Goal: Information Seeking & Learning: Learn about a topic

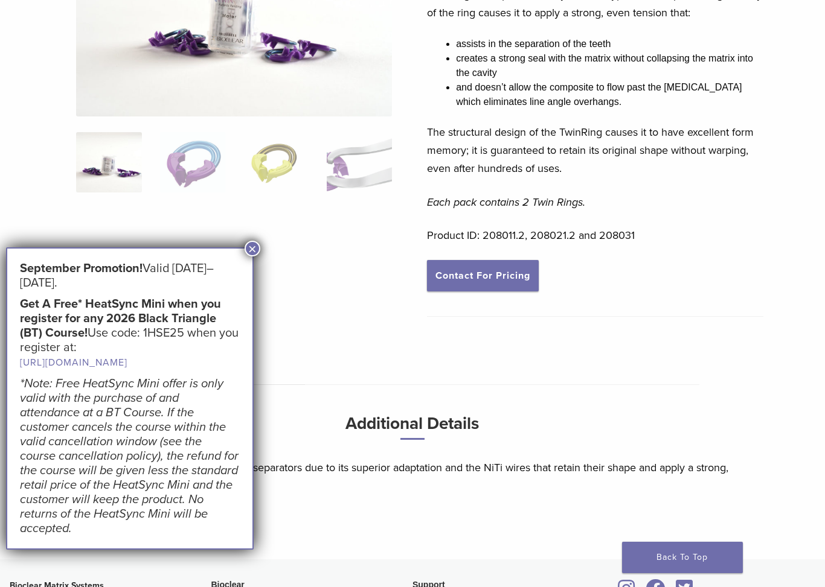
scroll to position [219, 0]
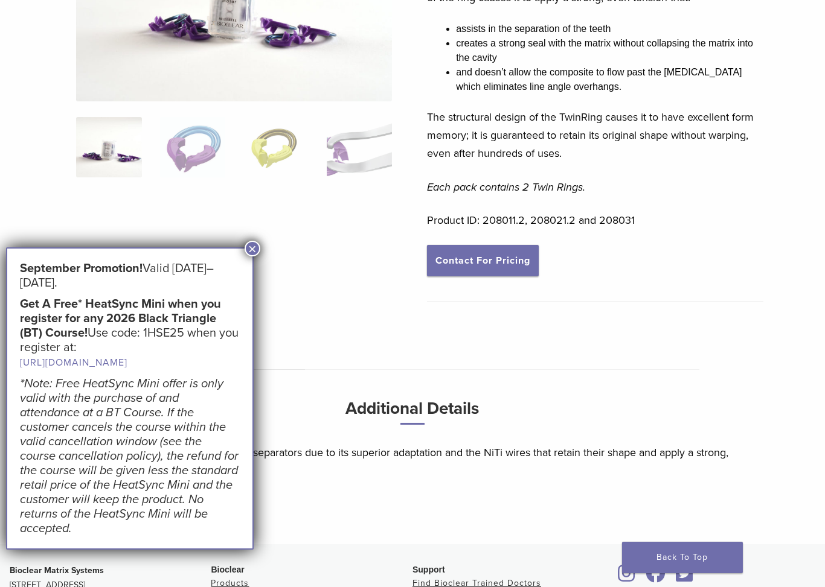
click at [251, 249] on button "×" at bounding box center [253, 249] width 16 height 16
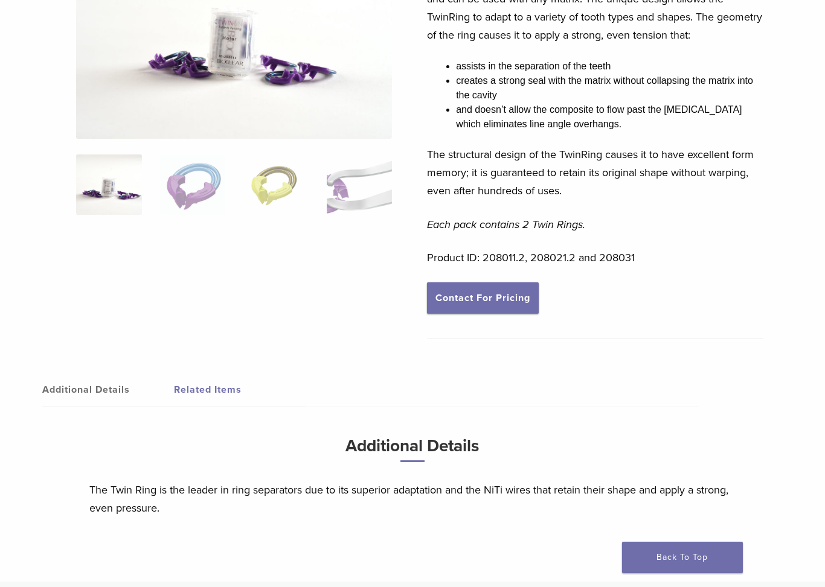
scroll to position [164, 0]
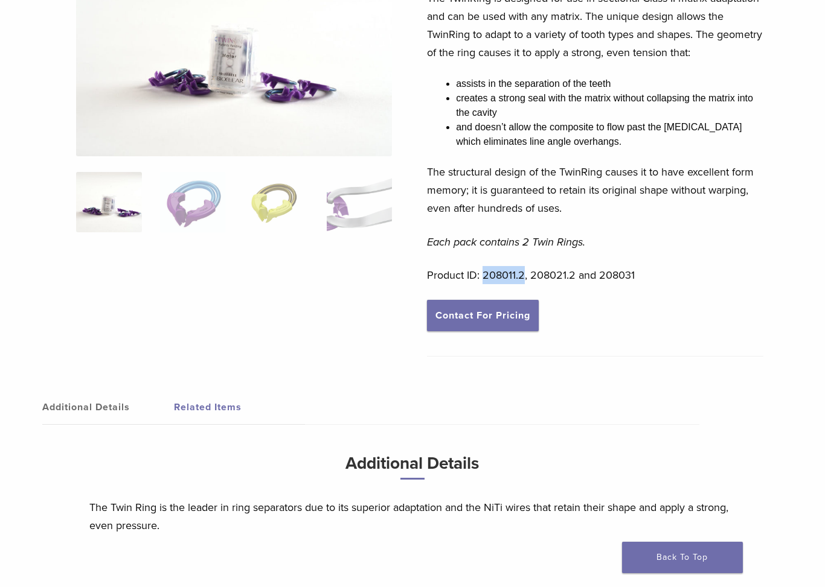
drag, startPoint x: 522, startPoint y: 273, endPoint x: 482, endPoint y: 278, distance: 40.7
click at [482, 278] on p "Product ID: 208011.2, 208021.2 and 208031" at bounding box center [595, 275] width 336 height 18
drag, startPoint x: 574, startPoint y: 272, endPoint x: 531, endPoint y: 278, distance: 43.3
click at [531, 278] on p "Product ID: 208011.2, 208021.2 and 208031" at bounding box center [595, 275] width 336 height 18
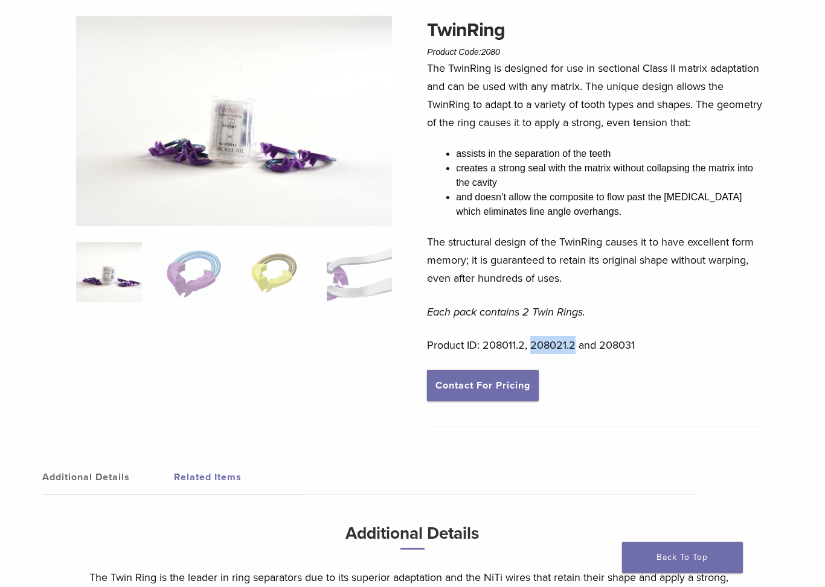
scroll to position [109, 0]
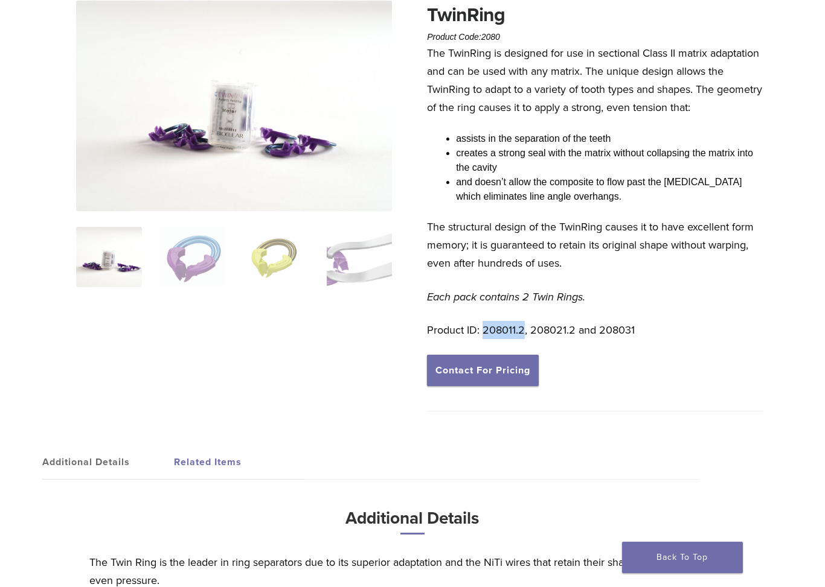
drag, startPoint x: 523, startPoint y: 333, endPoint x: 484, endPoint y: 333, distance: 39.2
click at [484, 333] on p "Product ID: 208011.2, 208021.2 and 208031" at bounding box center [595, 330] width 336 height 18
click at [208, 258] on img at bounding box center [192, 257] width 65 height 60
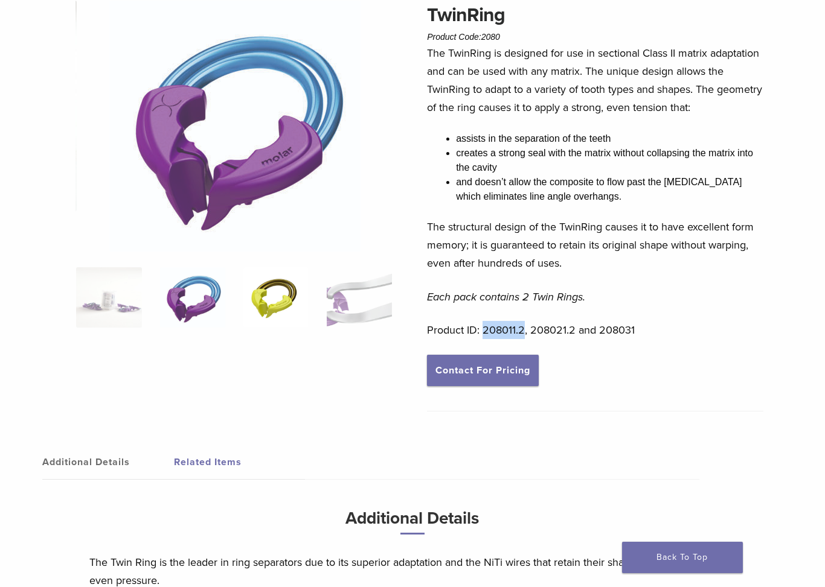
click at [292, 286] on img at bounding box center [275, 297] width 65 height 60
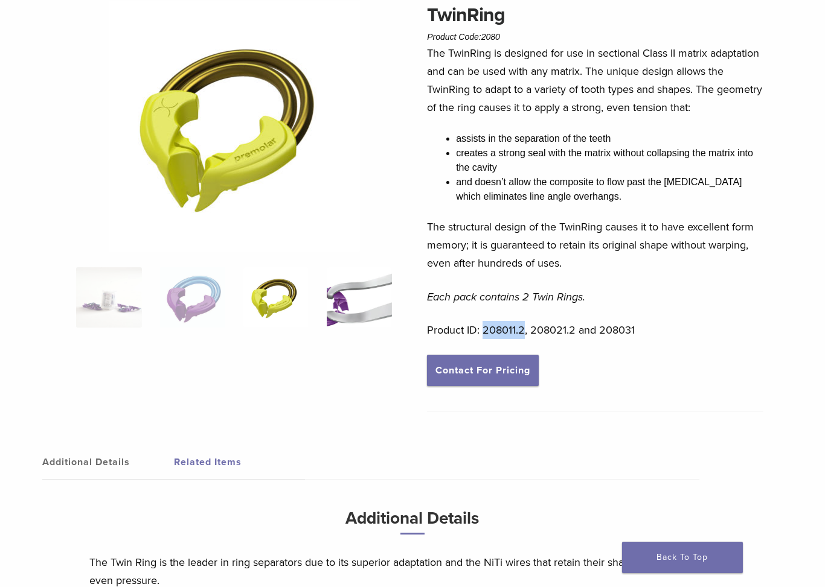
click at [337, 292] on img at bounding box center [359, 297] width 65 height 60
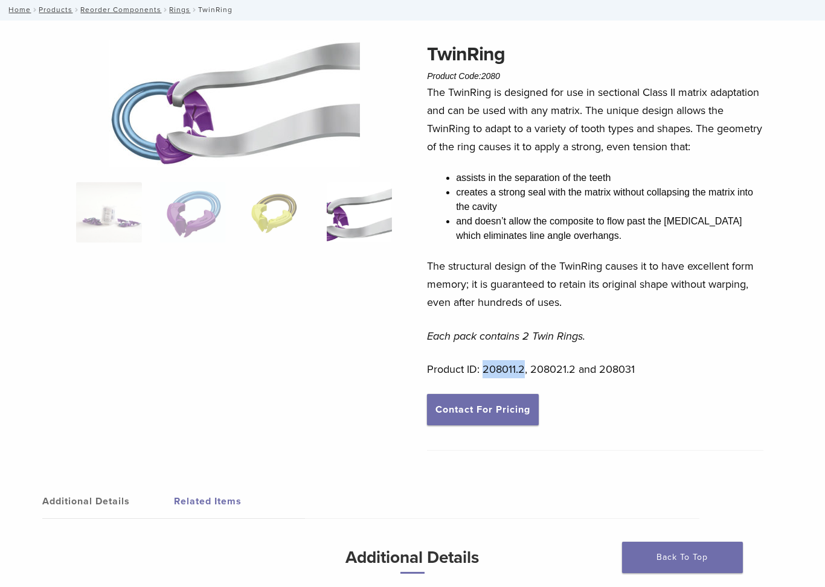
scroll to position [0, 0]
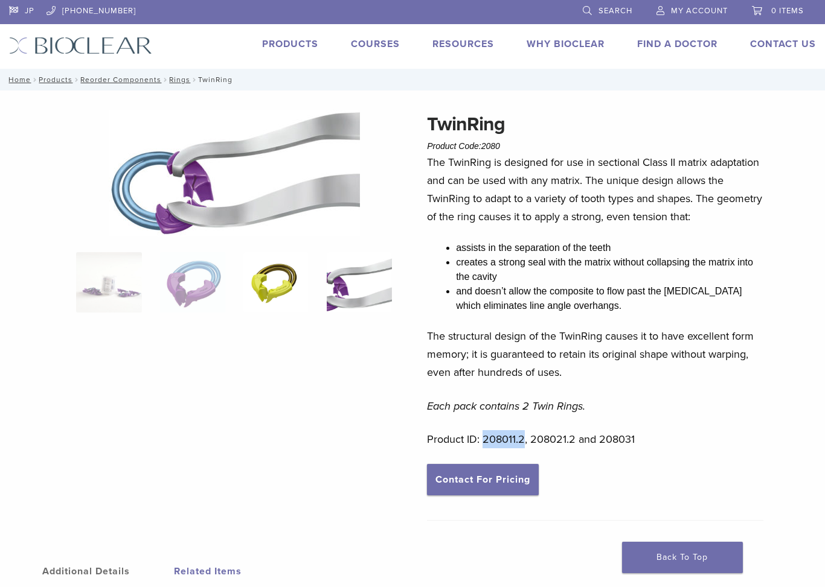
click at [293, 292] on img at bounding box center [275, 282] width 65 height 60
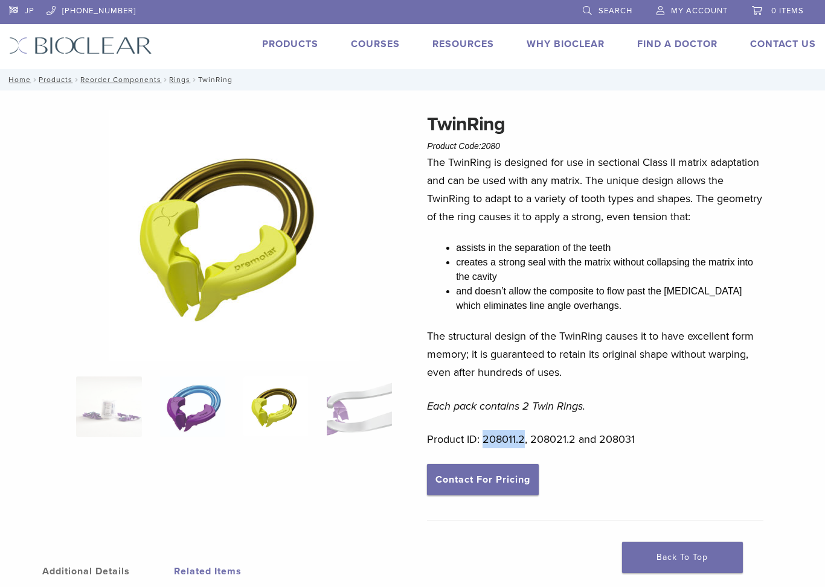
click at [213, 400] on img at bounding box center [192, 407] width 65 height 60
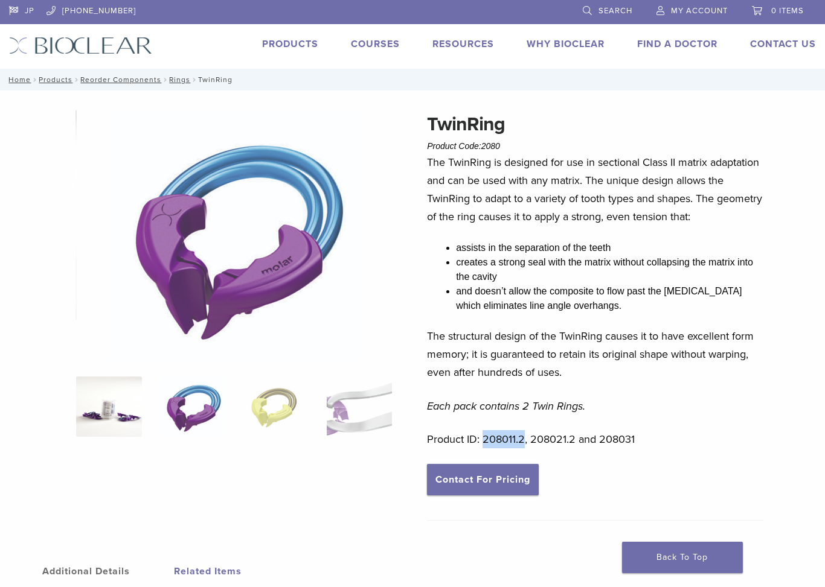
click at [135, 414] on img at bounding box center [108, 407] width 65 height 60
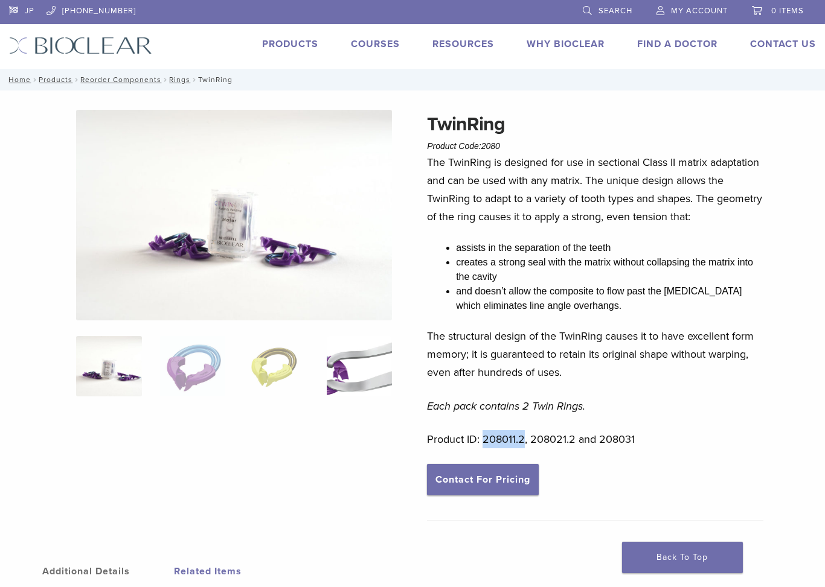
click at [334, 375] on img at bounding box center [359, 366] width 65 height 60
